Goal: Task Accomplishment & Management: Register for event/course

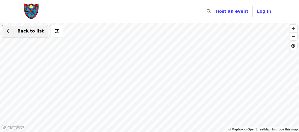
click at [8, 30] on icon "chevron-left icon" at bounding box center [7, 31] width 3 height 5
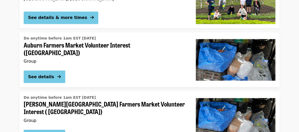
scroll to position [1465, 0]
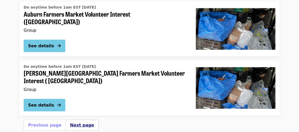
click at [74, 122] on button "Next page" at bounding box center [82, 125] width 24 height 6
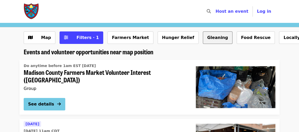
click at [203, 39] on button "Gleaning" at bounding box center [218, 37] width 30 height 12
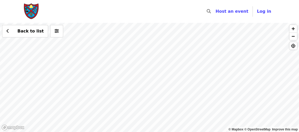
click at [156, 73] on div "Back to list" at bounding box center [149, 77] width 299 height 109
click at [293, 38] on span "button" at bounding box center [293, 36] width 8 height 7
click at [160, 62] on div "Back to list" at bounding box center [149, 77] width 299 height 109
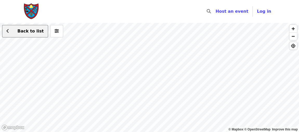
click at [22, 33] on span "Back to list" at bounding box center [30, 31] width 26 height 5
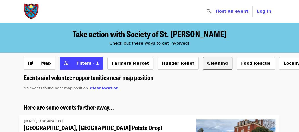
click at [203, 62] on button "Gleaning" at bounding box center [218, 63] width 30 height 12
